Goal: Task Accomplishment & Management: Manage account settings

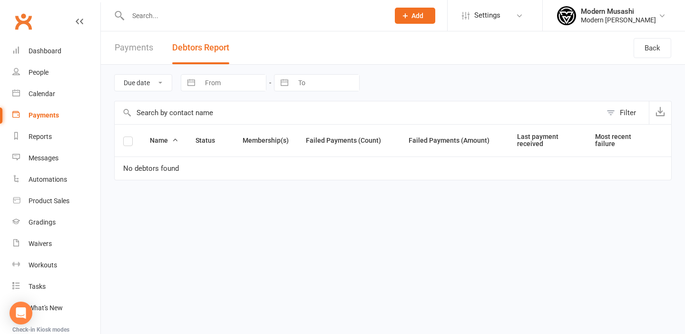
scroll to position [102, 0]
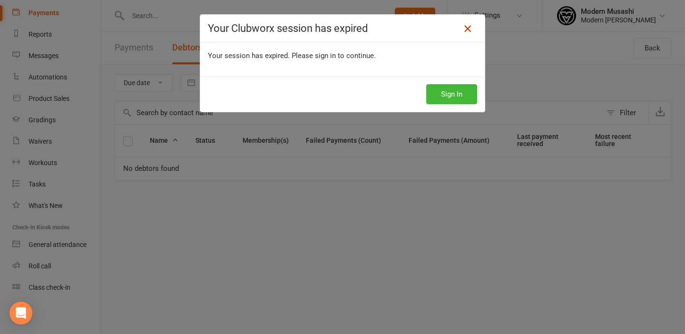
click at [470, 27] on icon at bounding box center [467, 28] width 11 height 11
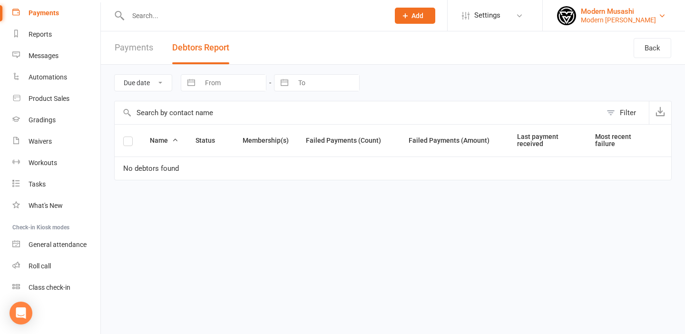
click at [589, 16] on div "Modern [PERSON_NAME]" at bounding box center [618, 20] width 75 height 9
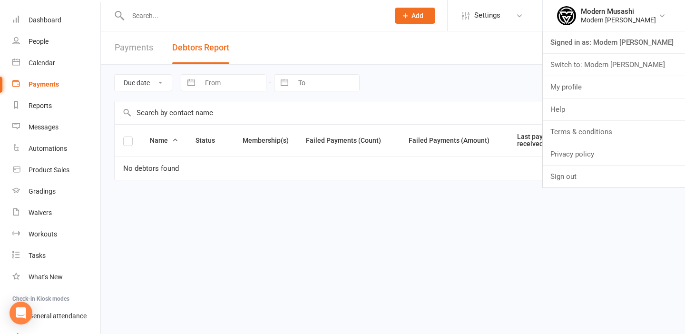
scroll to position [0, 0]
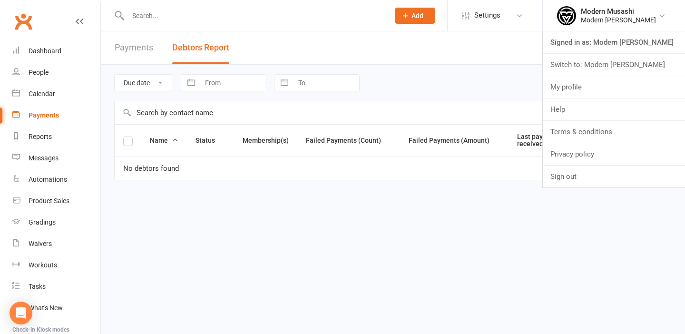
click at [40, 122] on link "Payments" at bounding box center [56, 115] width 88 height 21
